Goal: Information Seeking & Learning: Find specific fact

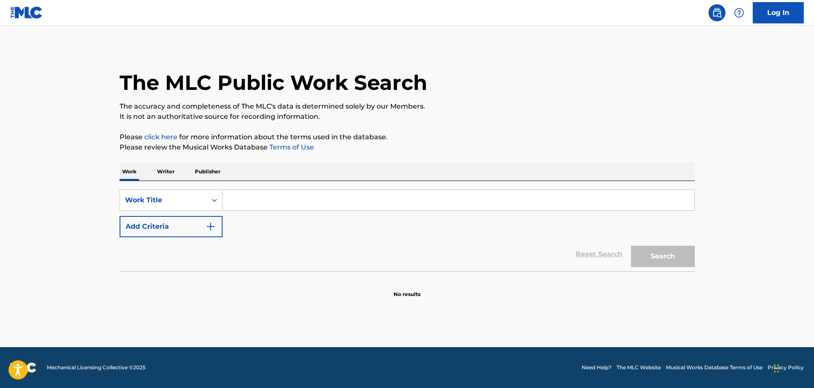
click at [268, 202] on input "Search Form" at bounding box center [458, 200] width 472 height 20
type input "pämppää"
click at [631, 245] on button "Search" at bounding box center [663, 255] width 64 height 21
click at [210, 199] on icon "Search Form" at bounding box center [214, 200] width 9 height 9
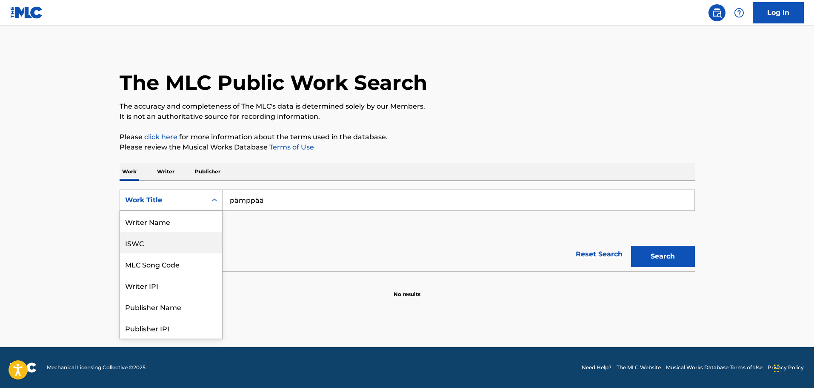
click at [154, 246] on div "ISWC" at bounding box center [171, 242] width 102 height 21
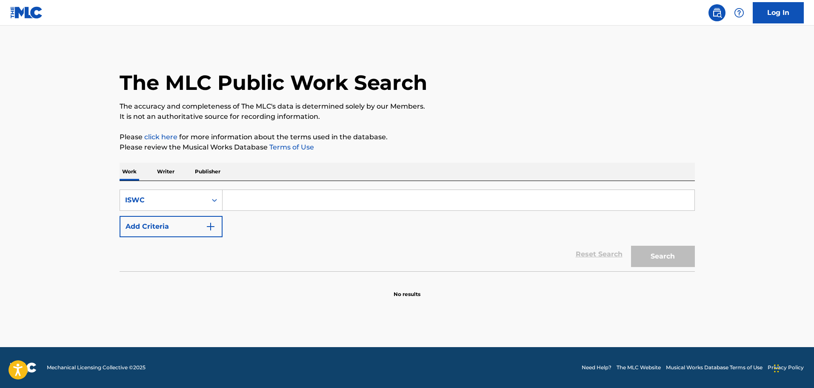
click at [286, 200] on input "Search Form" at bounding box center [458, 200] width 472 height 20
paste input "T-919.294.700-5"
click at [682, 260] on button "Search" at bounding box center [663, 255] width 64 height 21
click at [277, 202] on input "T-919.294.700-5" at bounding box center [458, 200] width 472 height 20
type input "T9192947005"
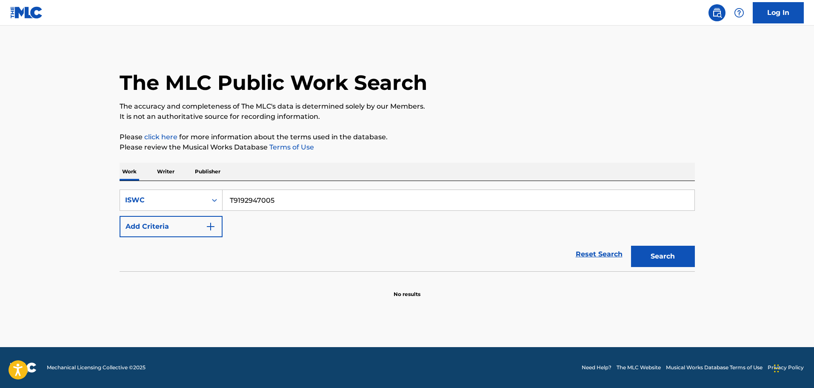
click at [631, 245] on button "Search" at bounding box center [663, 255] width 64 height 21
click at [277, 202] on input "T9192947005" at bounding box center [458, 200] width 472 height 20
click at [308, 203] on input "T9192947005" at bounding box center [458, 200] width 472 height 20
click at [211, 199] on icon "Search Form" at bounding box center [214, 200] width 9 height 9
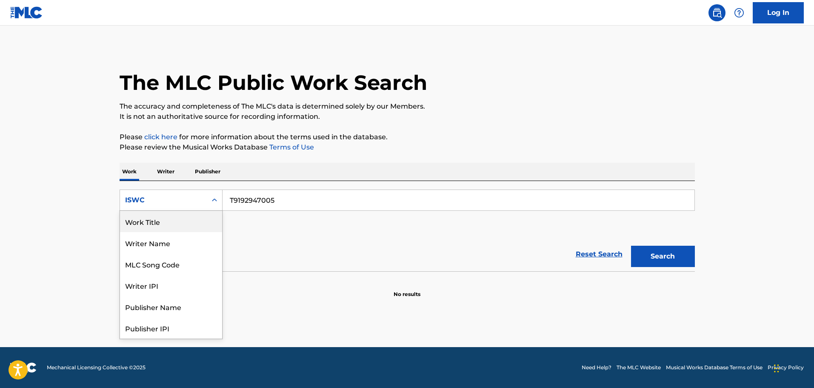
click at [162, 222] on div "Work Title" at bounding box center [171, 221] width 102 height 21
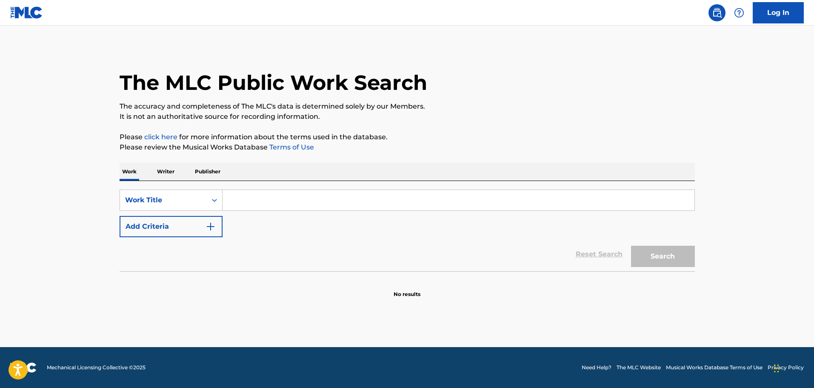
click at [298, 200] on input "Search Form" at bounding box center [458, 200] width 472 height 20
paste input "Seksikkäin jäbä"
type input "Seksikkäin jäbä"
click at [631, 245] on button "Search" at bounding box center [663, 255] width 64 height 21
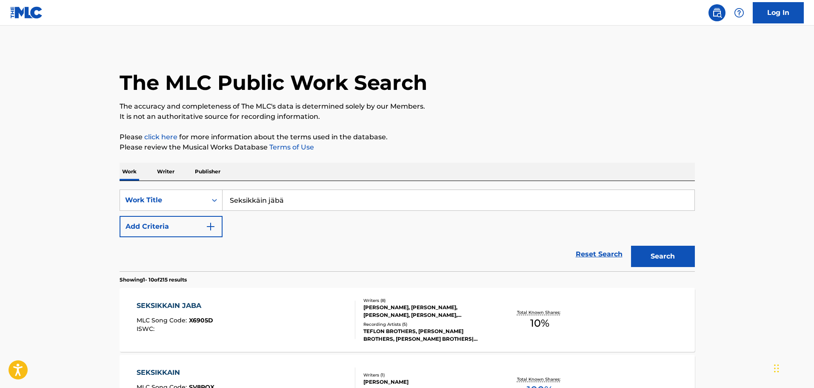
click at [162, 304] on div "SEKSIKKAIN JABA" at bounding box center [175, 305] width 77 height 10
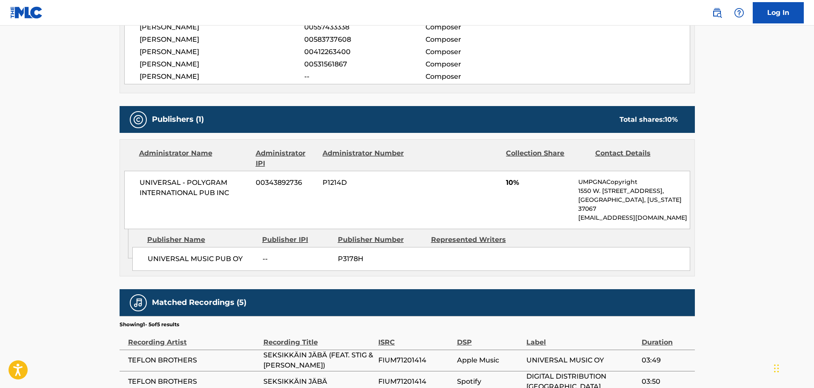
scroll to position [272, 0]
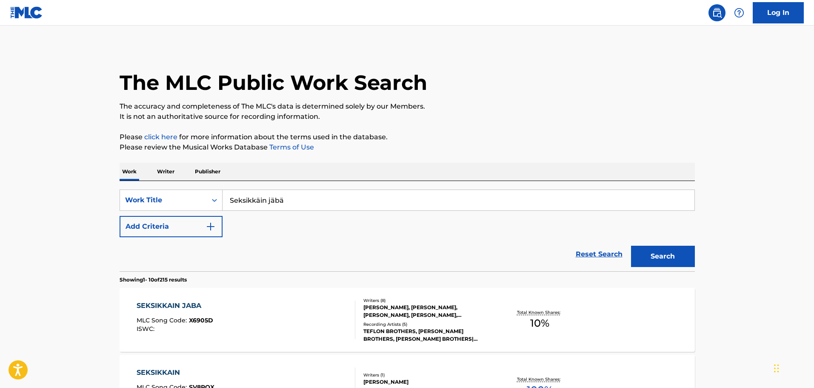
drag, startPoint x: 309, startPoint y: 196, endPoint x: 133, endPoint y: 186, distance: 176.4
click at [133, 186] on div "SearchWithCriteriae368860b-c9a9-4a4e-9657-f4dfa83b4781 Work Title Seksikkäin jä…" at bounding box center [407, 226] width 575 height 90
type input "lähiöunelmii"
click at [631, 245] on button "Search" at bounding box center [663, 255] width 64 height 21
